Goal: Submit feedback/report problem

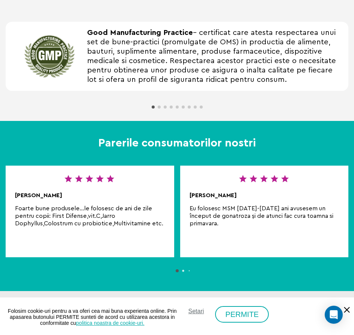
scroll to position [939, 0]
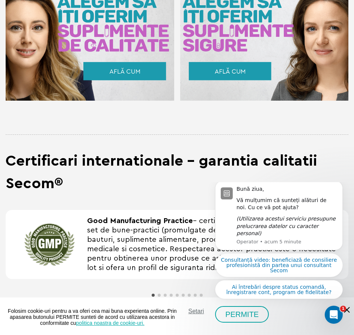
scroll to position [563, 0]
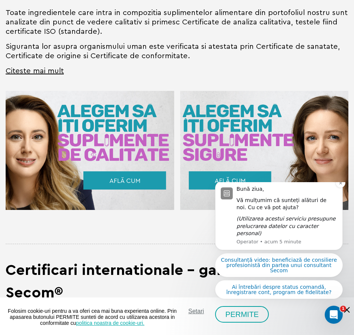
click at [287, 234] on icon "(Utilizarea acestui serviciu presupune prelucrarea datelor cu caracter personal)" at bounding box center [286, 226] width 99 height 21
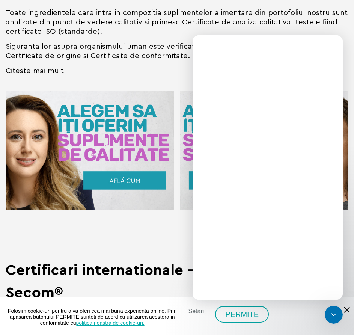
scroll to position [0, 0]
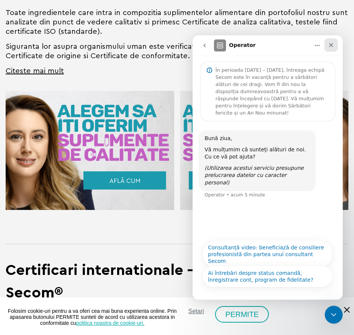
click at [332, 46] on icon "Închidere" at bounding box center [331, 45] width 4 height 4
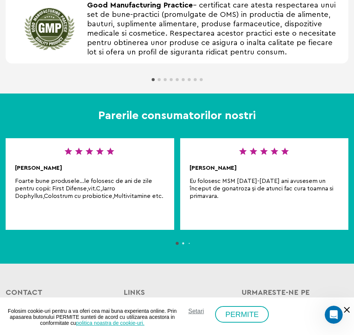
scroll to position [939, 0]
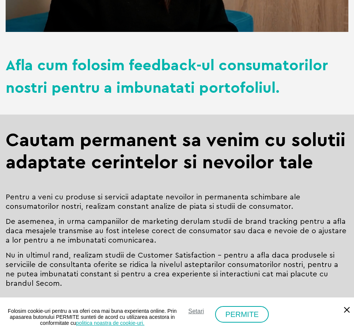
scroll to position [225, 0]
